Goal: Contribute content

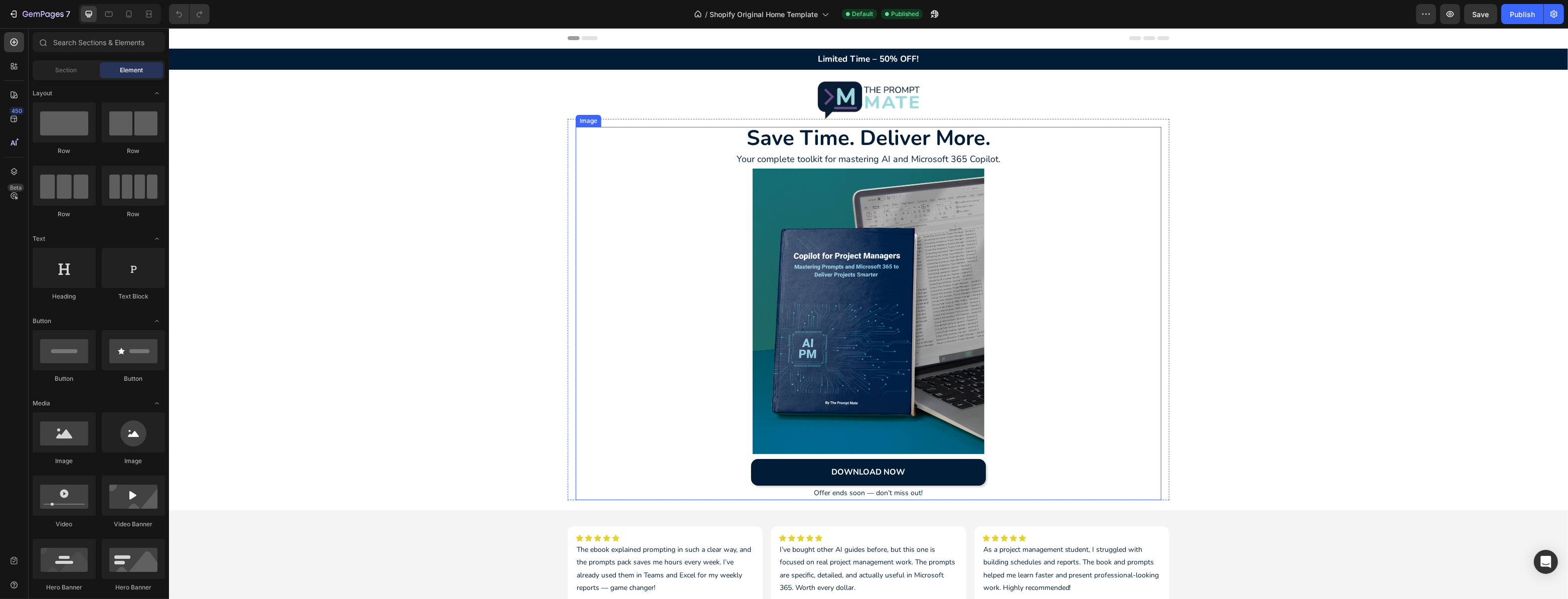
click at [836, 280] on img at bounding box center [868, 311] width 381 height 285
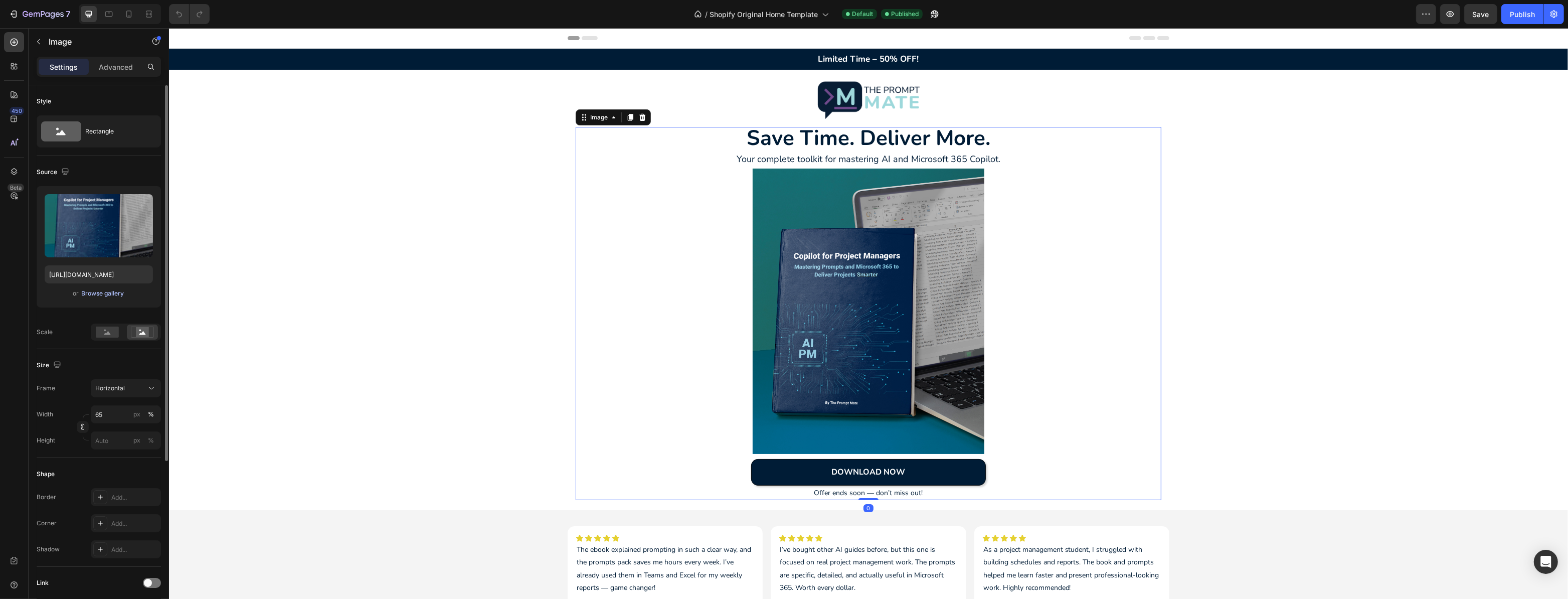
click at [85, 289] on div "Browse gallery" at bounding box center [103, 293] width 43 height 9
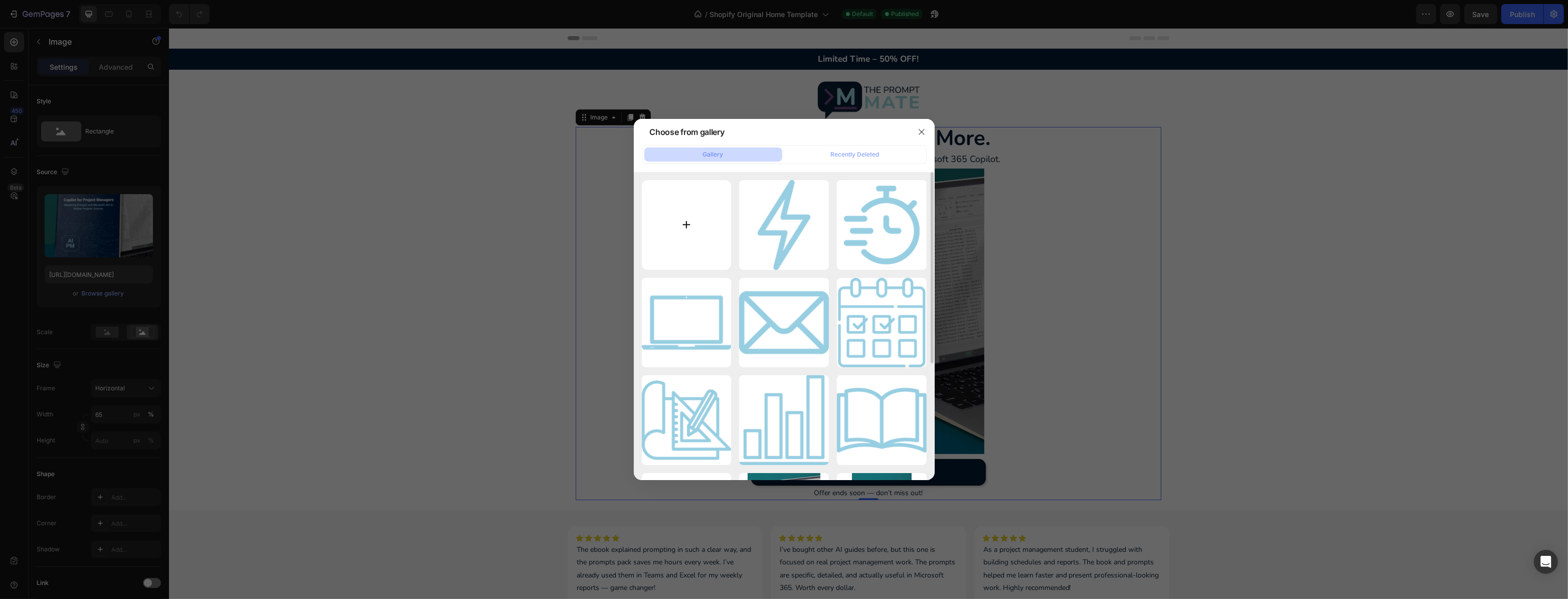
click at [690, 223] on input "file" at bounding box center [686, 225] width 89 height 89
type input "C:\fakepath\Photo for website the prompt mate 2.jpg"
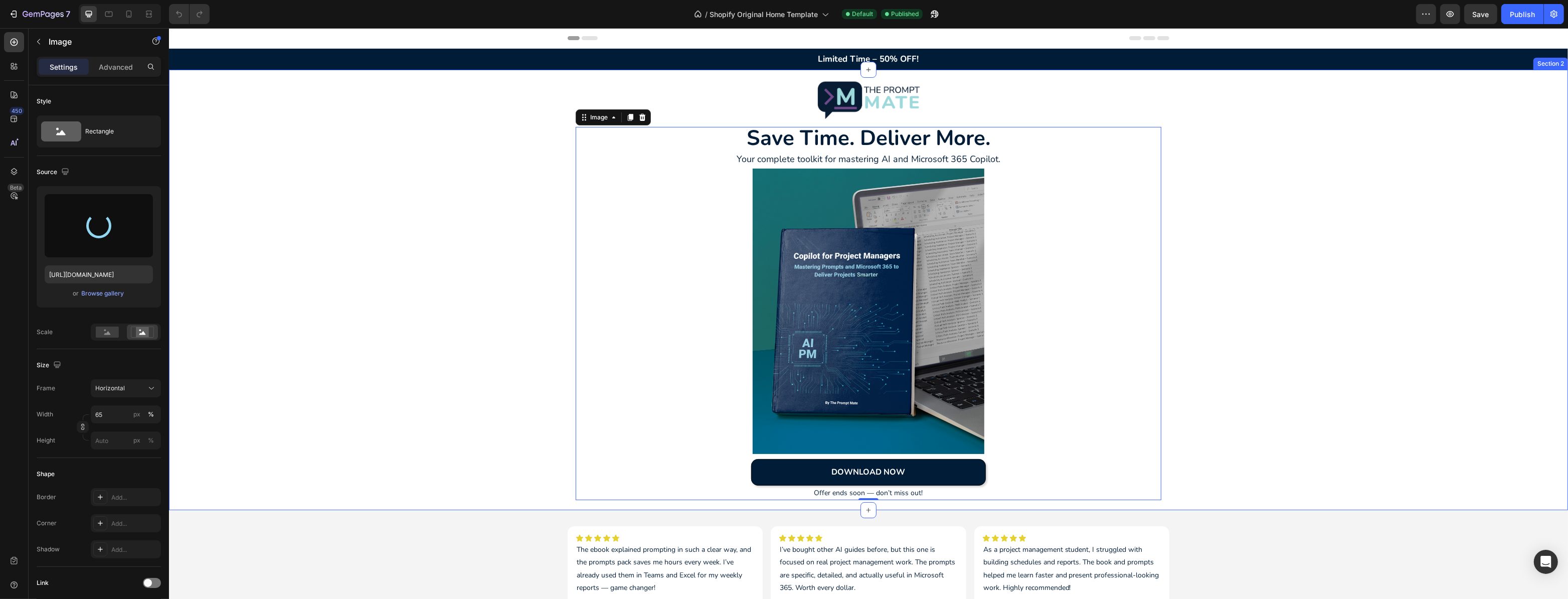
type input "https://cdn.shopify.com/s/files/1/0773/3854/2318/files/gempages_585688758544761…"
click at [526, 233] on div "Image Save Time. Deliver More. Heading Your complete toolkit for mastering AI a…" at bounding box center [868, 289] width 1400 height 420
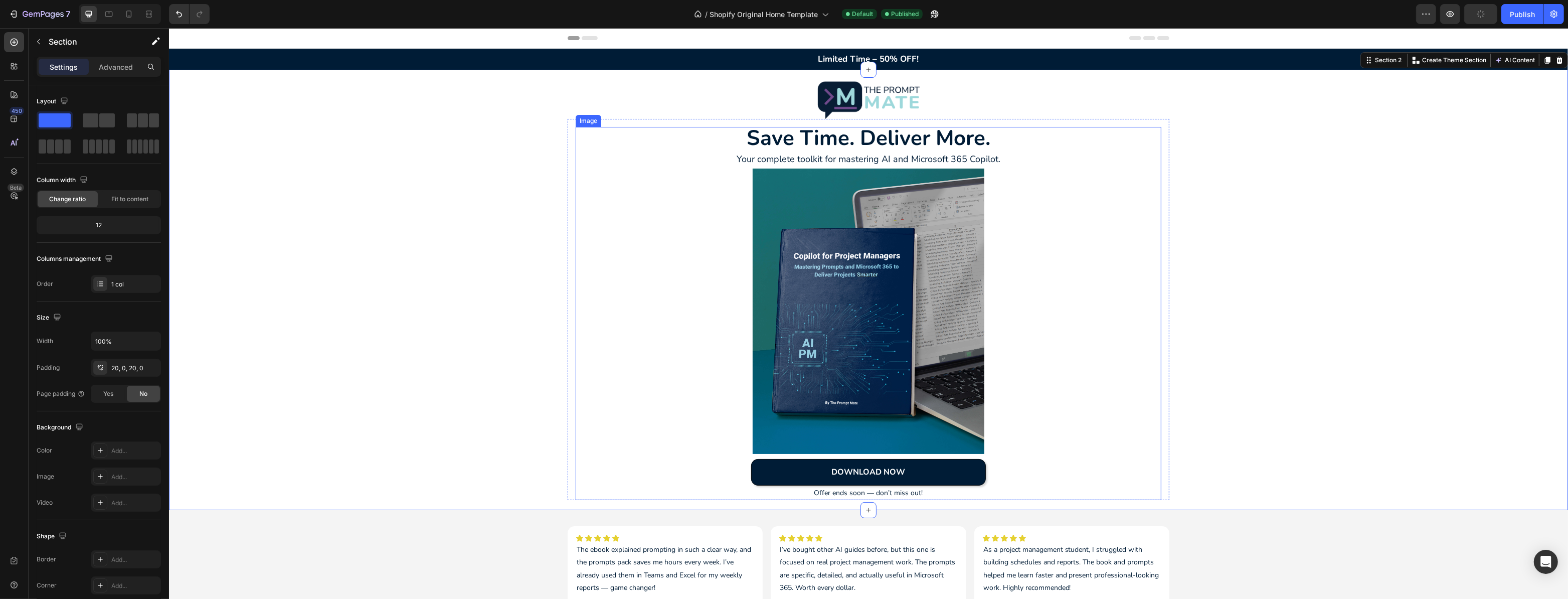
drag, startPoint x: 935, startPoint y: 205, endPoint x: 906, endPoint y: 180, distance: 38.3
click at [935, 205] on img at bounding box center [868, 311] width 381 height 285
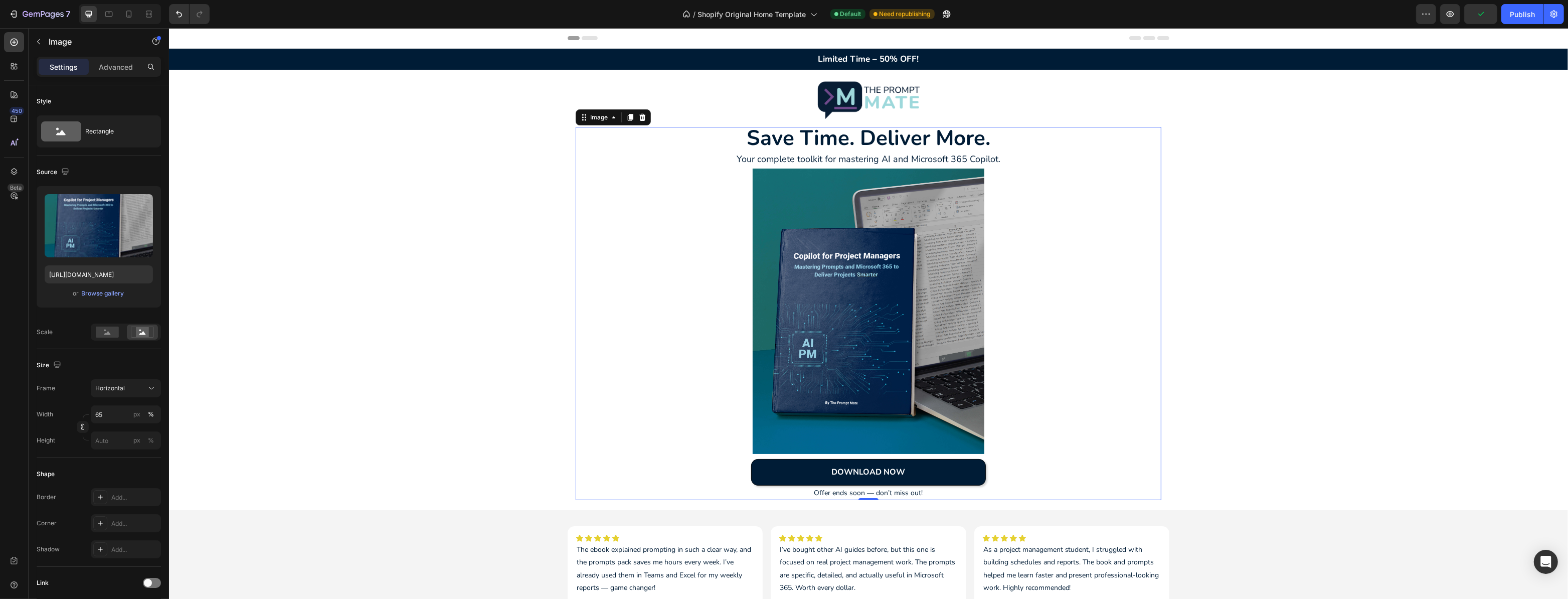
click at [794, 173] on img at bounding box center [868, 311] width 381 height 285
click at [1481, 14] on span "Save" at bounding box center [1481, 14] width 17 height 8
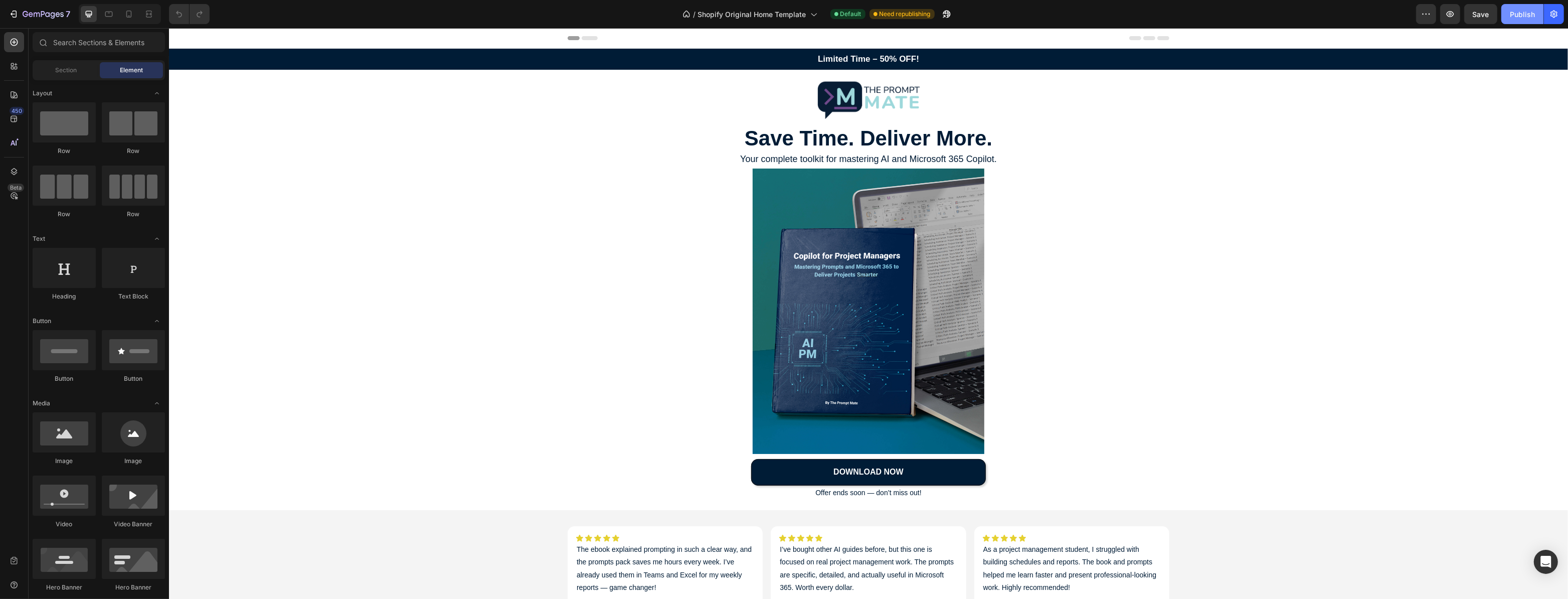
click at [1521, 17] on div "Publish" at bounding box center [1523, 14] width 25 height 10
